Goal: Information Seeking & Learning: Check status

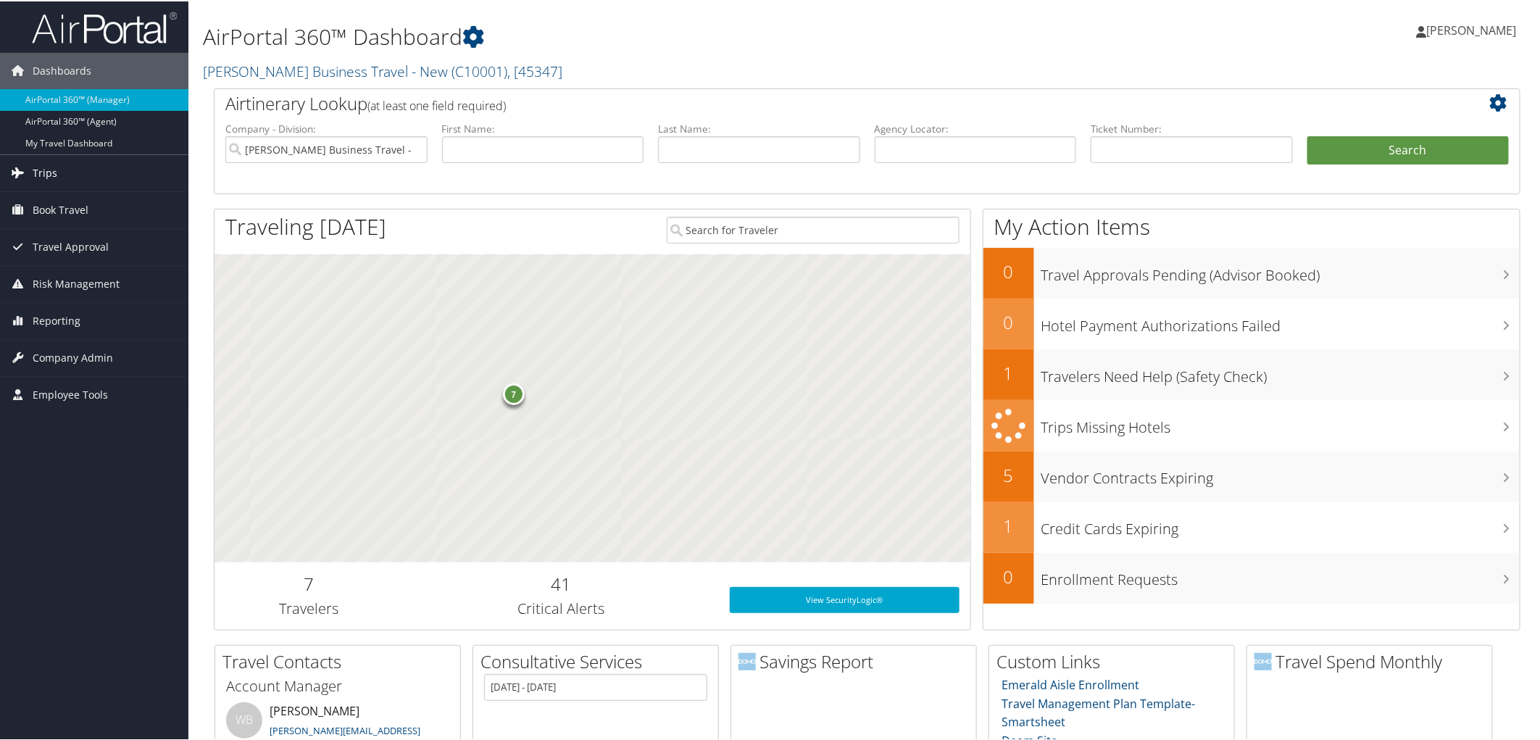
click at [106, 175] on link "Trips" at bounding box center [94, 172] width 188 height 36
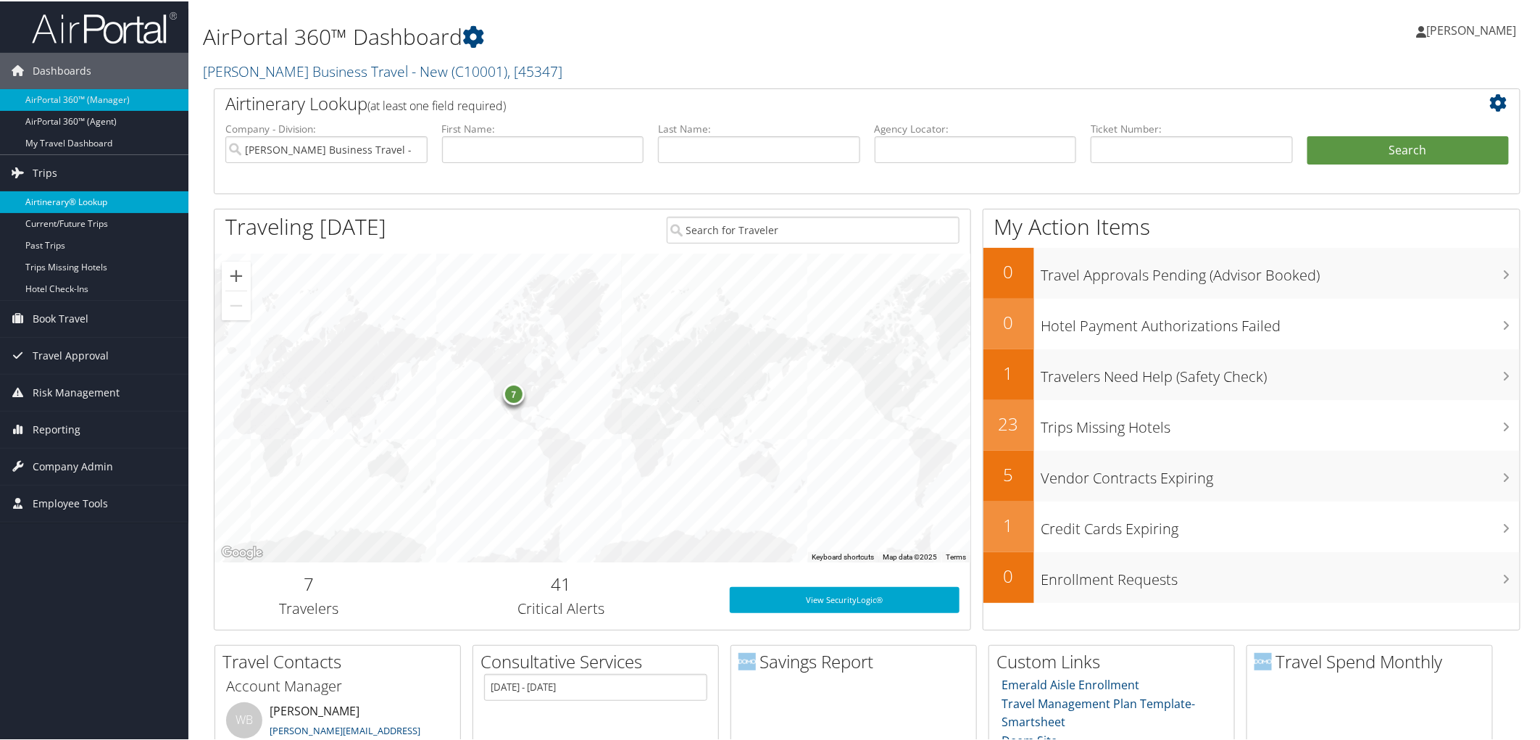
click at [107, 201] on link "Airtinerary® Lookup" at bounding box center [94, 201] width 188 height 22
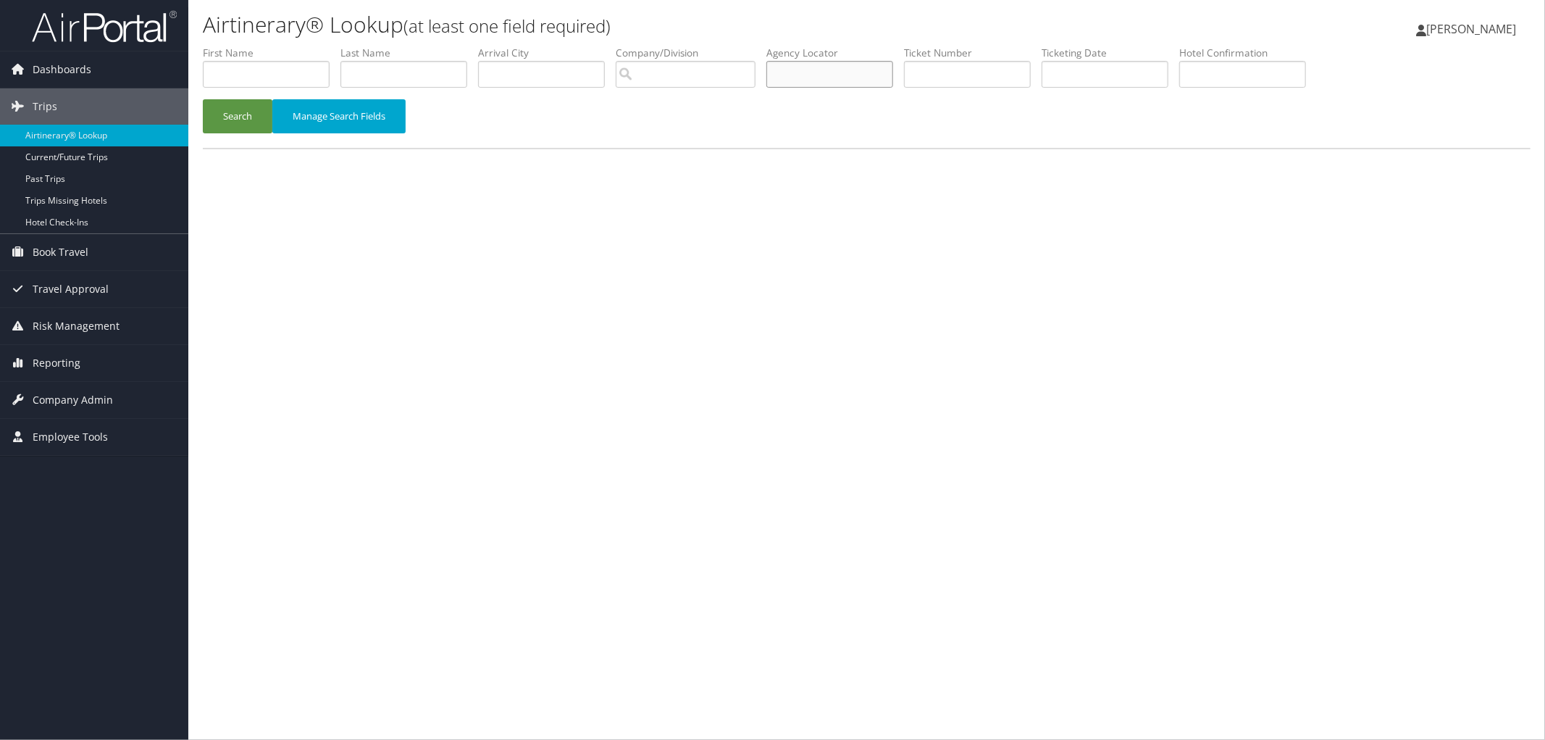
click at [888, 72] on input "text" at bounding box center [830, 74] width 127 height 27
paste input "DPY89G"
click at [221, 111] on button "Search" at bounding box center [238, 116] width 70 height 34
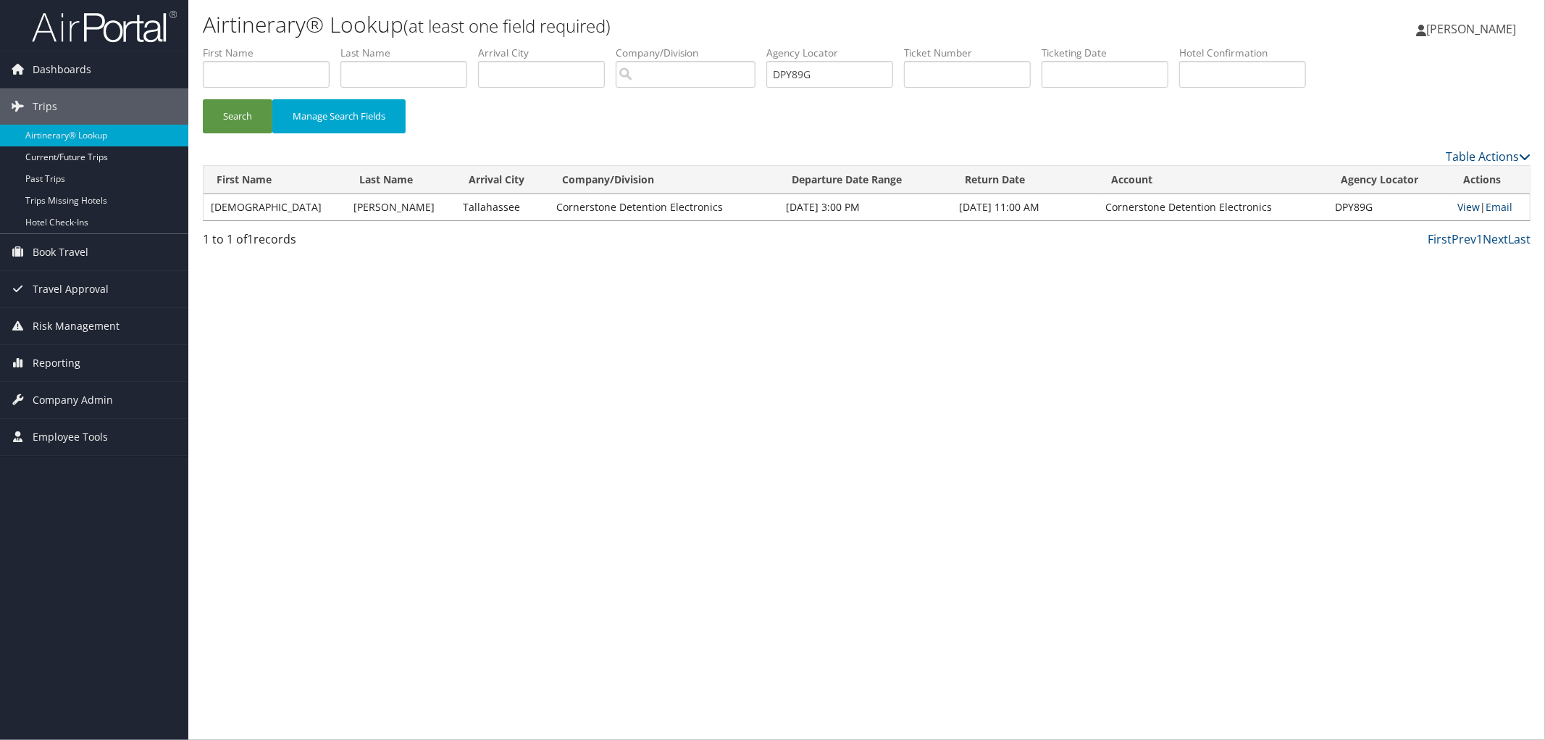
click at [1459, 204] on link "View" at bounding box center [1469, 207] width 22 height 14
drag, startPoint x: 853, startPoint y: 75, endPoint x: 719, endPoint y: 75, distance: 134.0
click at [719, 46] on ul "First Name Last Name Departure City Arrival City Company/Division Airport/City …" at bounding box center [867, 46] width 1328 height 0
paste input "DF9"
click at [237, 104] on button "Search" at bounding box center [238, 116] width 70 height 34
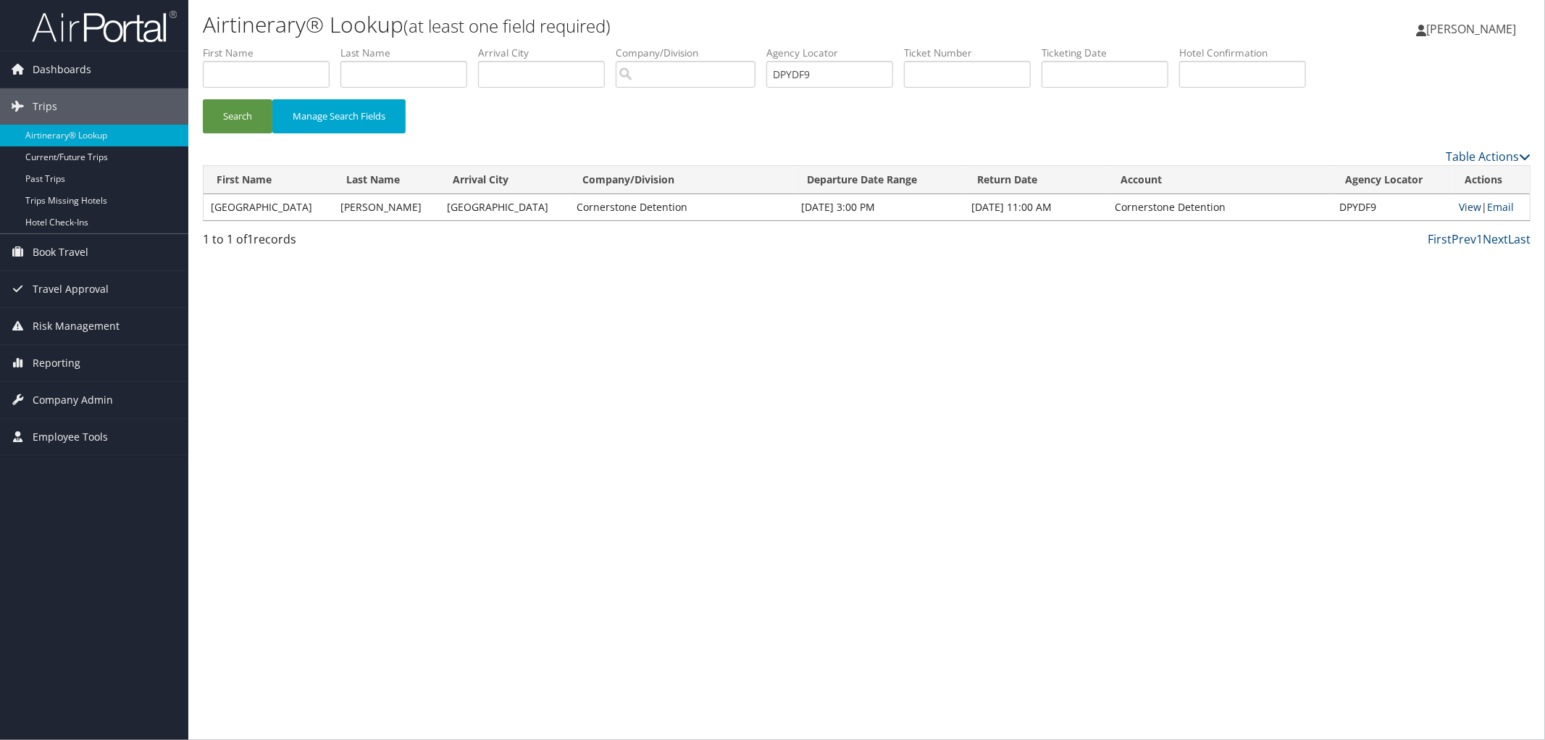
click at [1464, 209] on link "View" at bounding box center [1471, 207] width 22 height 14
drag, startPoint x: 881, startPoint y: 78, endPoint x: 795, endPoint y: 74, distance: 86.3
click at [806, 74] on input "DPYDF9" at bounding box center [830, 74] width 127 height 27
paste input "JPZF"
click at [251, 123] on button "Search" at bounding box center [238, 116] width 70 height 34
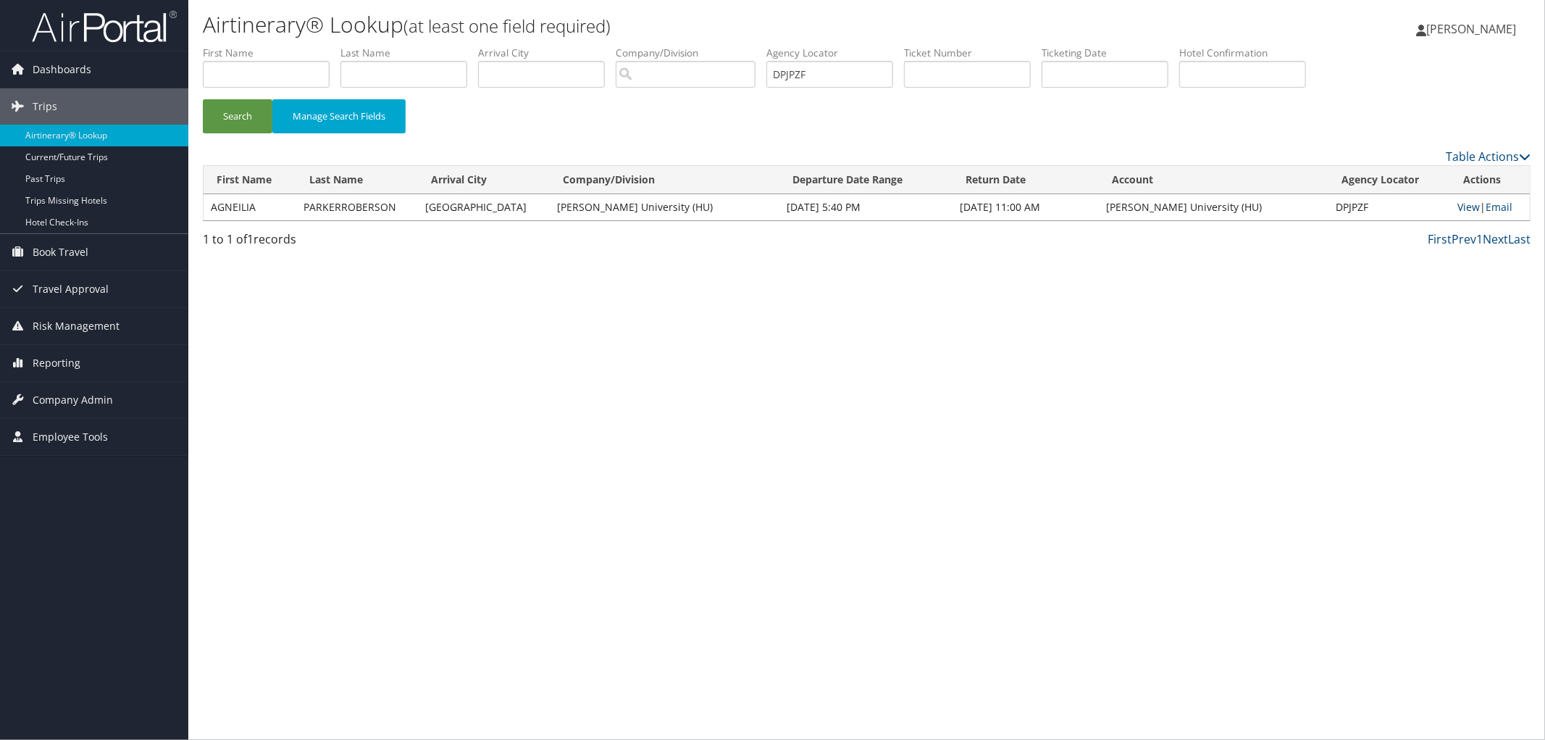
click at [1461, 208] on link "View" at bounding box center [1469, 207] width 22 height 14
drag, startPoint x: 816, startPoint y: 80, endPoint x: 772, endPoint y: 85, distance: 43.8
click at [764, 46] on ul "First Name Last Name Departure City Arrival City Company/Division Airport/City …" at bounding box center [867, 46] width 1328 height 0
paste input "X7D"
type input "DPJX7D"
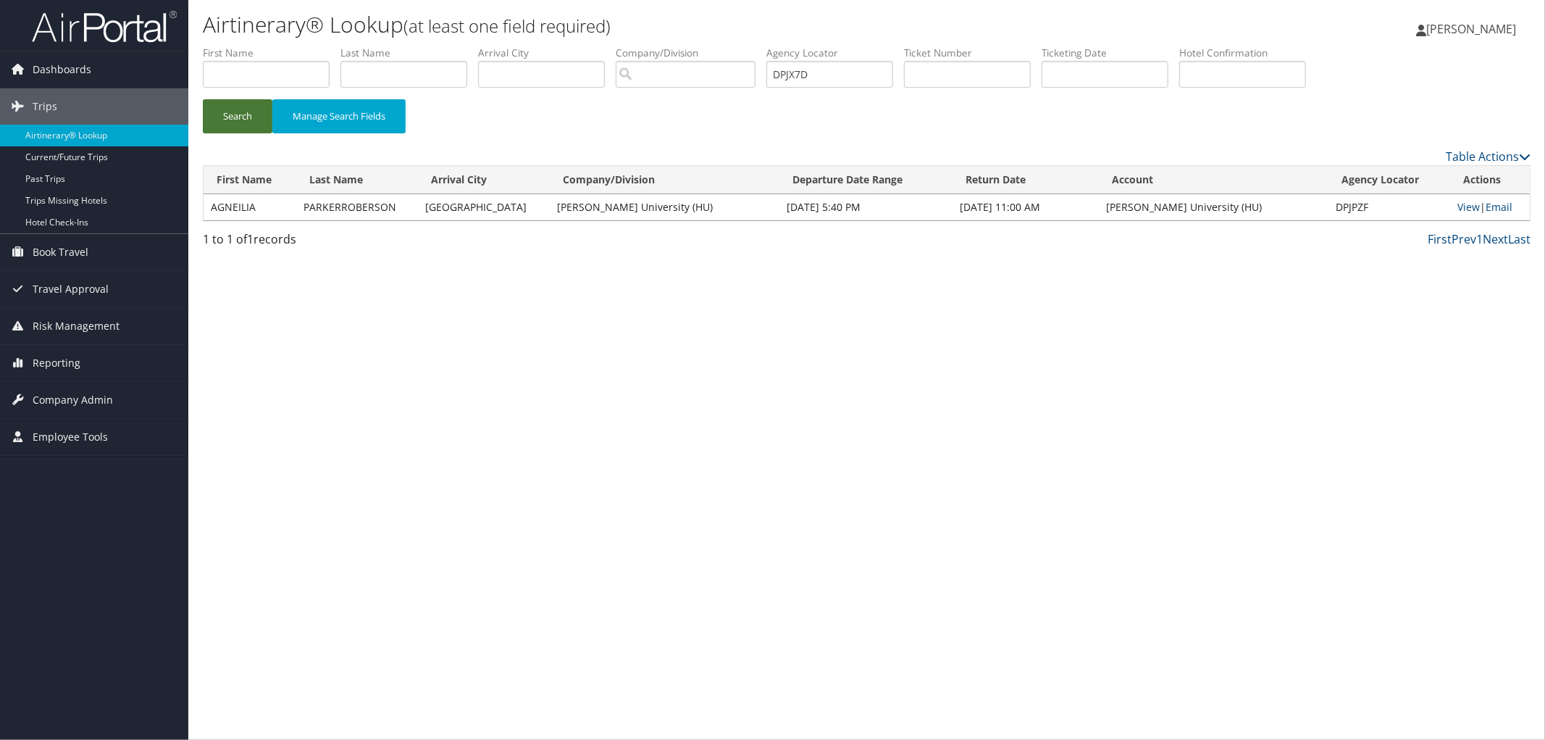
click at [252, 114] on button "Search" at bounding box center [238, 116] width 70 height 34
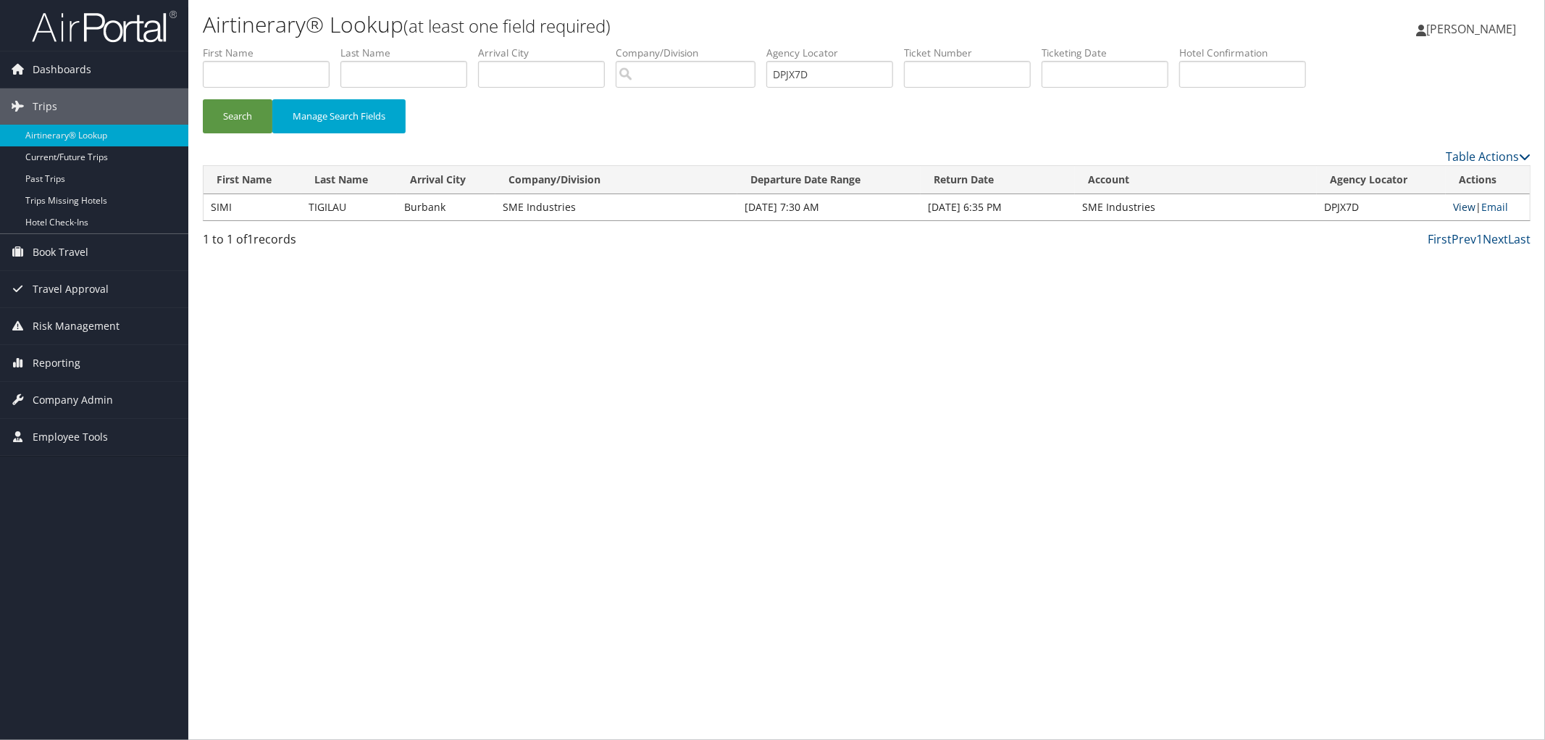
click at [1462, 206] on link "View" at bounding box center [1464, 207] width 22 height 14
click at [722, 46] on ul "First Name Last Name Departure City Arrival City Company/Division Airport/City …" at bounding box center [867, 46] width 1328 height 0
paste input "DQ91N2"
type input "DQ91N2"
click at [203, 99] on button "Search" at bounding box center [238, 116] width 70 height 34
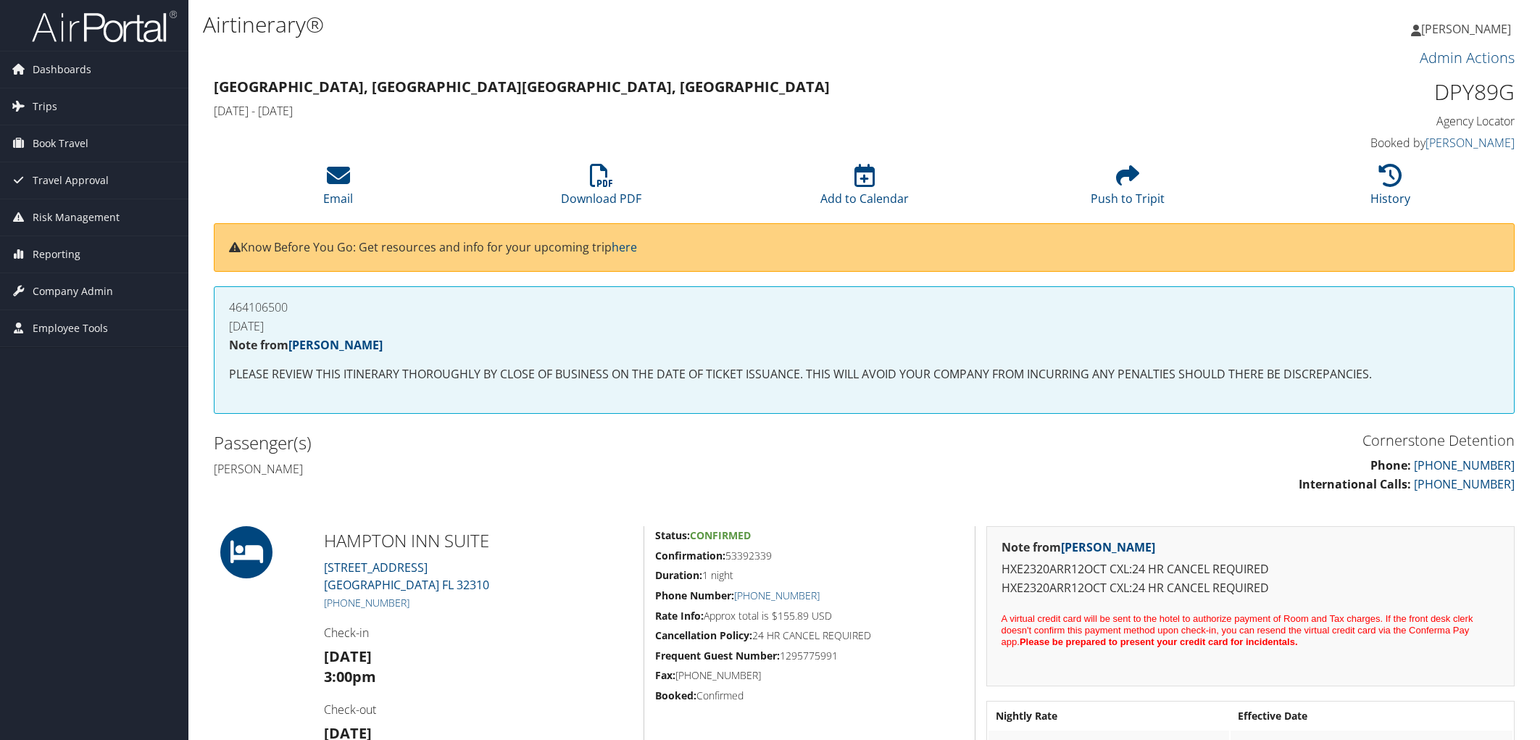
scroll to position [322, 0]
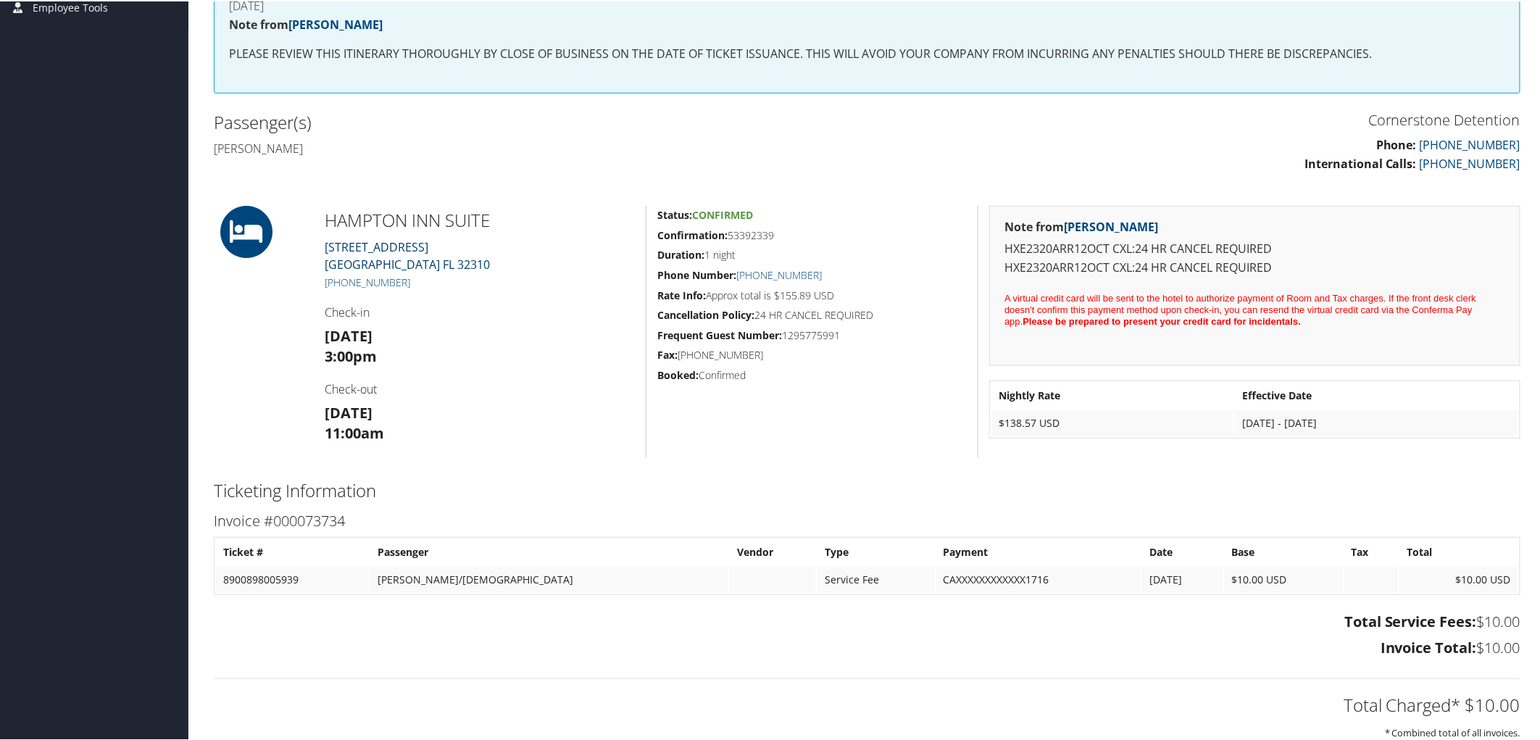
click at [361, 240] on link "824 Railroad Avenue Tallahassee FL 32310" at bounding box center [407, 254] width 165 height 33
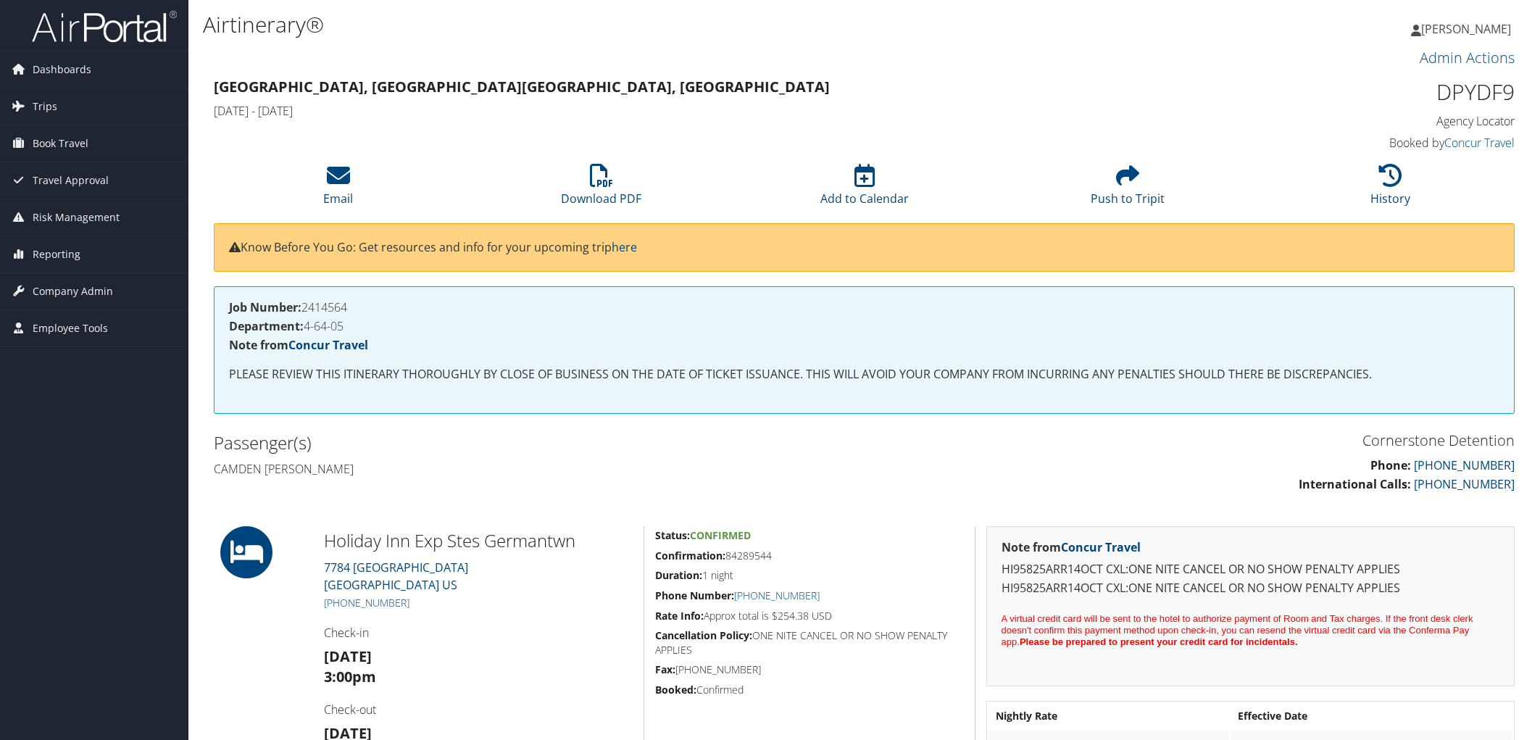
scroll to position [161, 0]
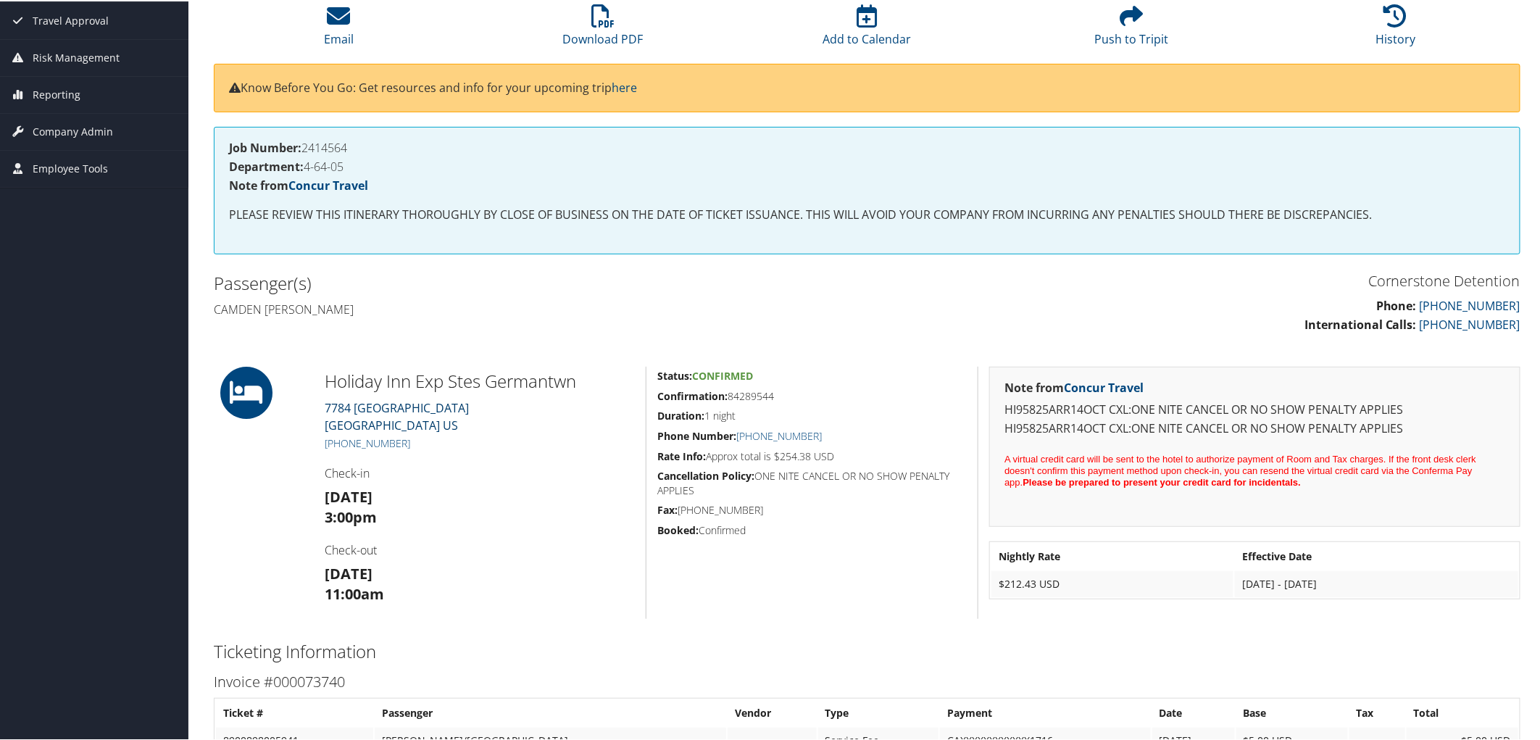
click at [391, 415] on link "7784 WOLF TRAIL COVE GERMANTOWN TN 38138 US" at bounding box center [397, 414] width 144 height 33
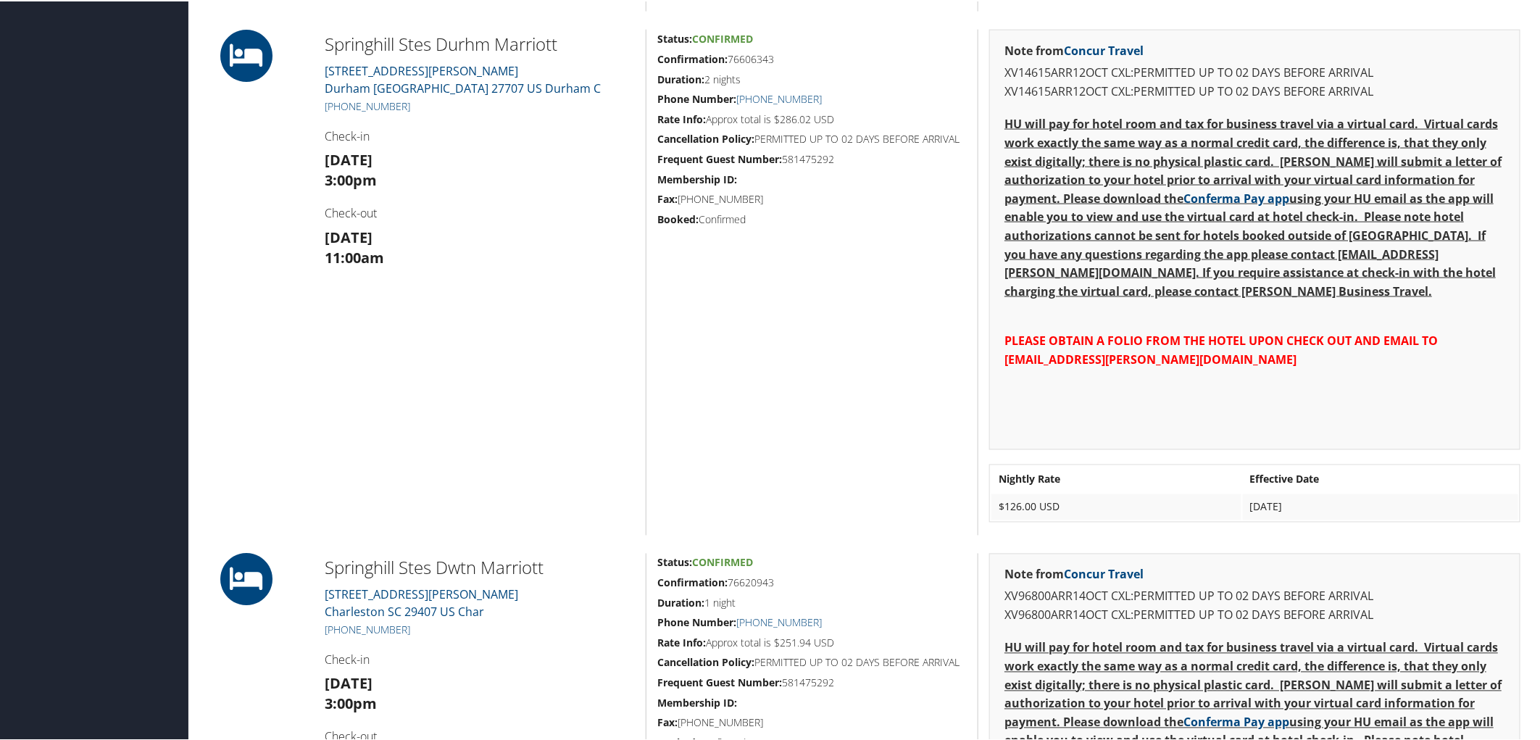
scroll to position [1046, 0]
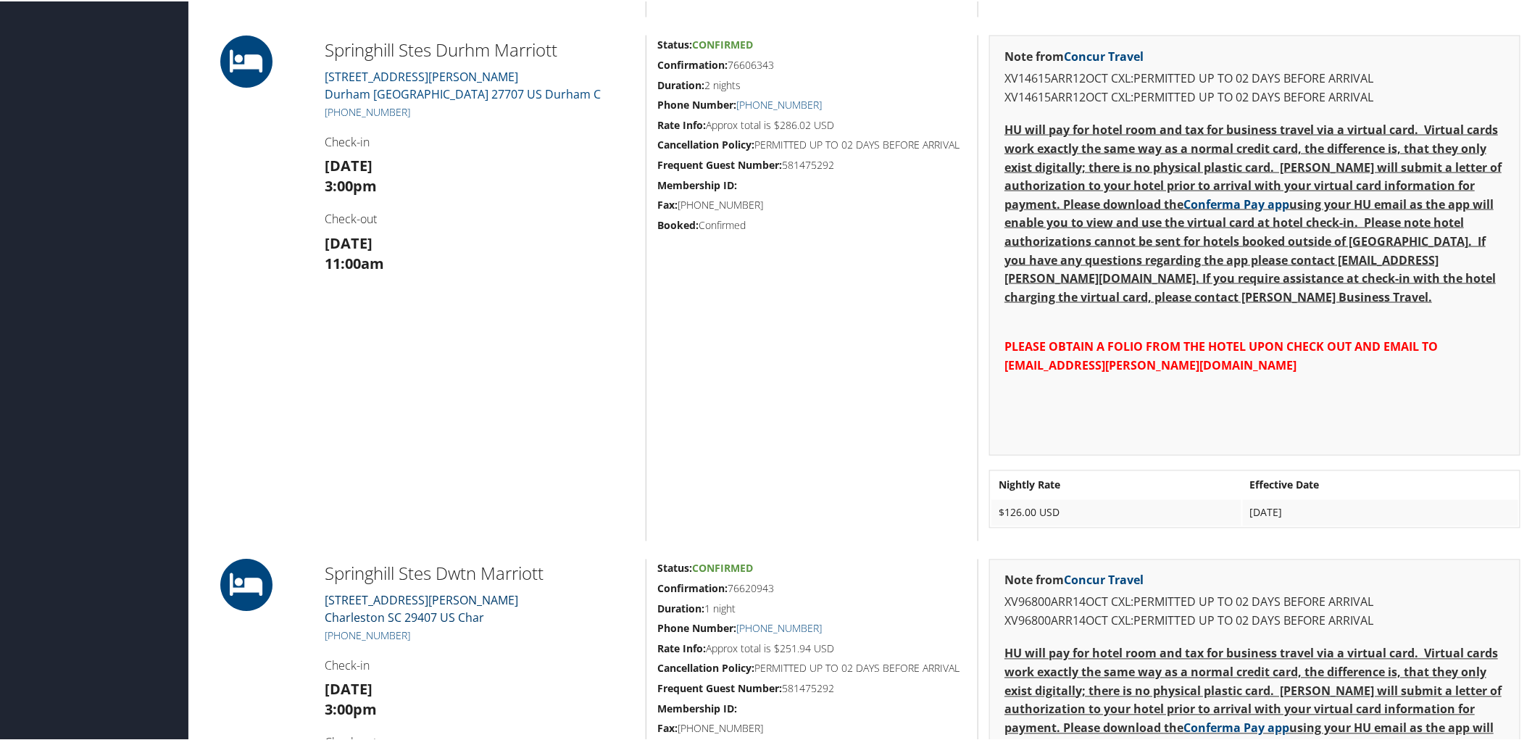
click at [388, 598] on link "98 RIPLEY POINT DRIVE Charleston SC 29407 US Char" at bounding box center [421, 607] width 193 height 33
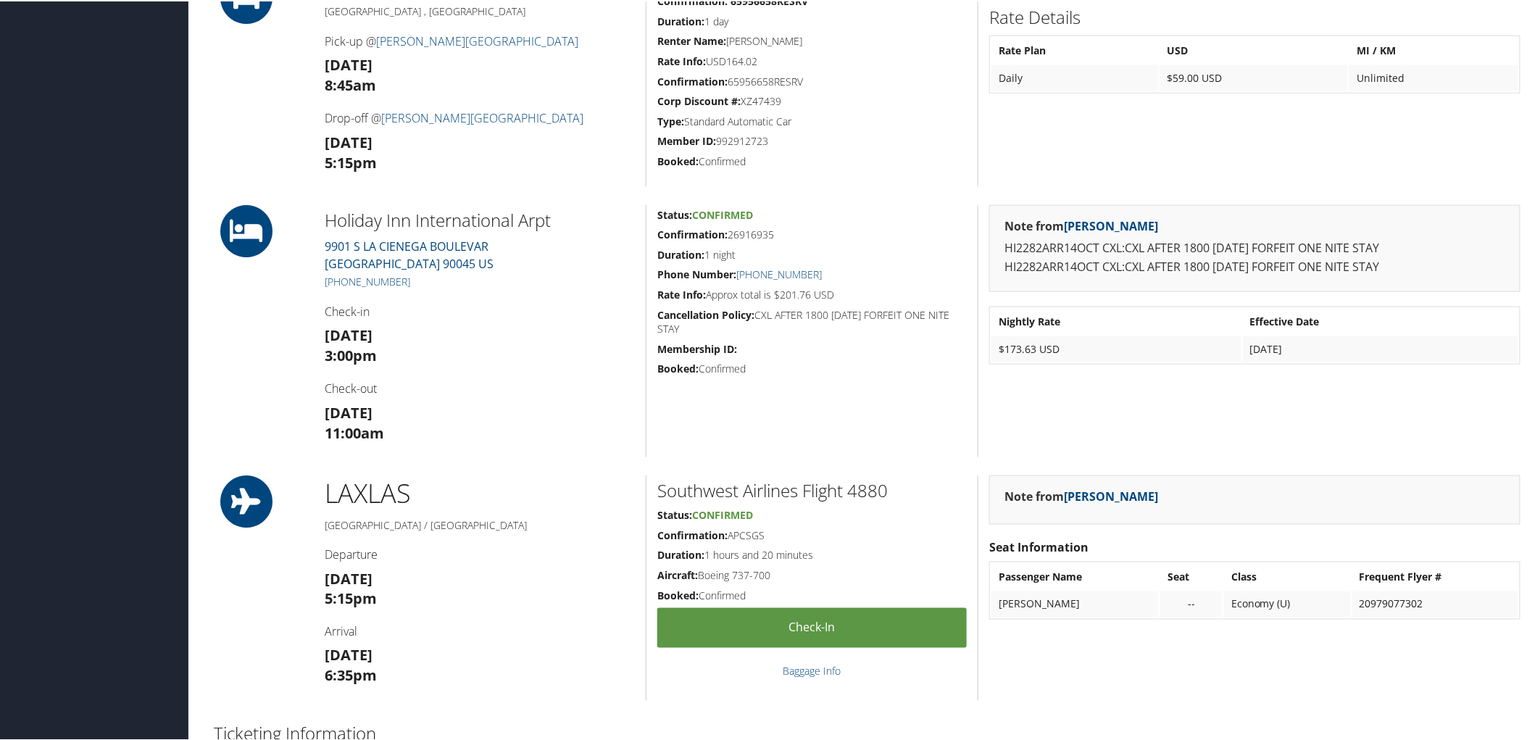
scroll to position [805, 0]
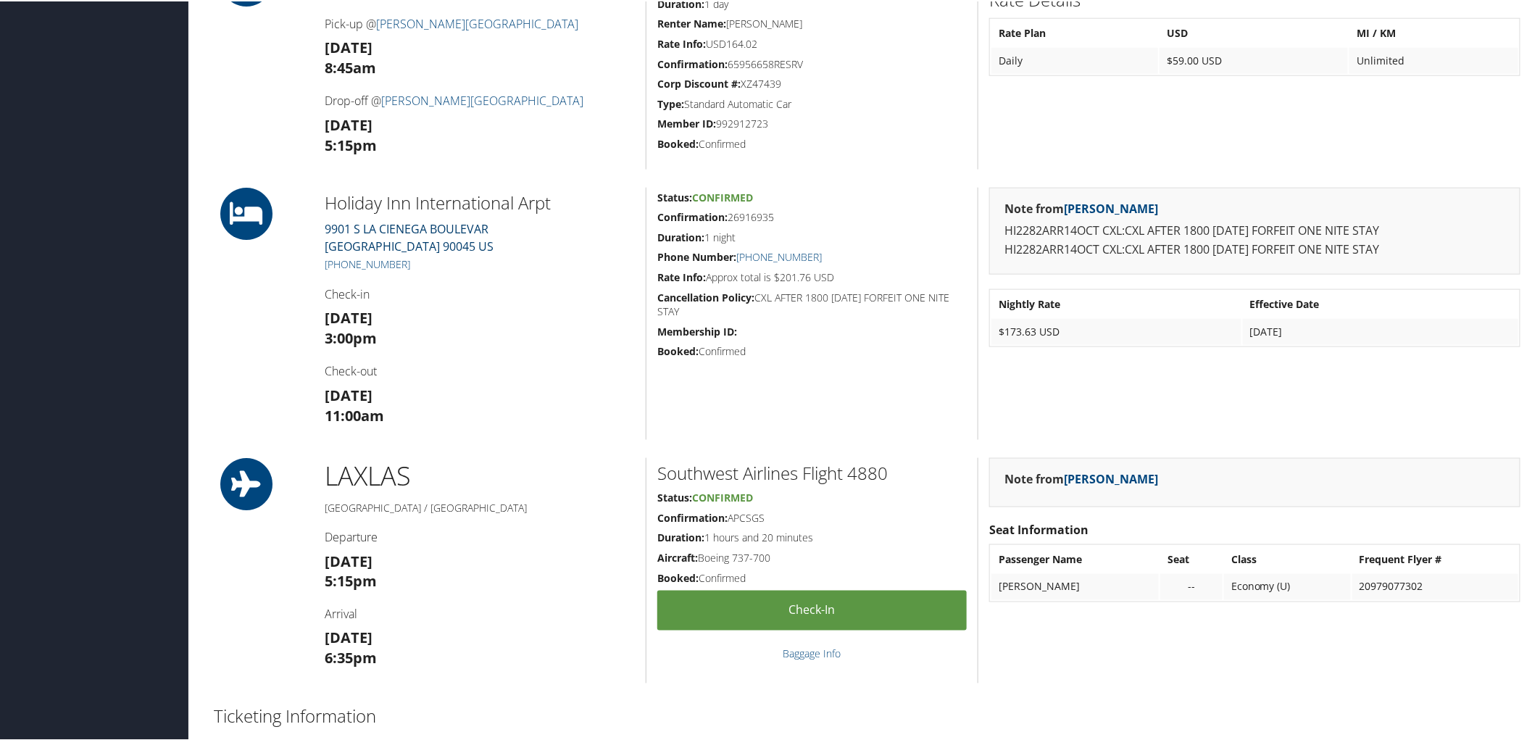
click at [356, 227] on link "[STREET_ADDRESS]" at bounding box center [409, 236] width 169 height 33
